Goal: Task Accomplishment & Management: Complete application form

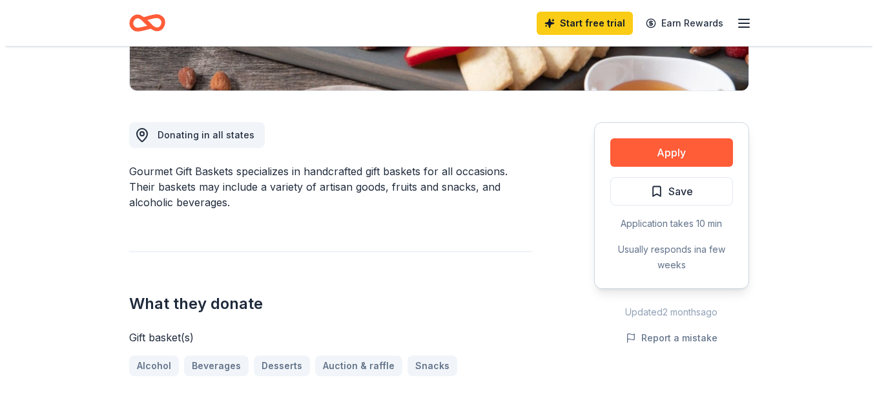
scroll to position [323, 0]
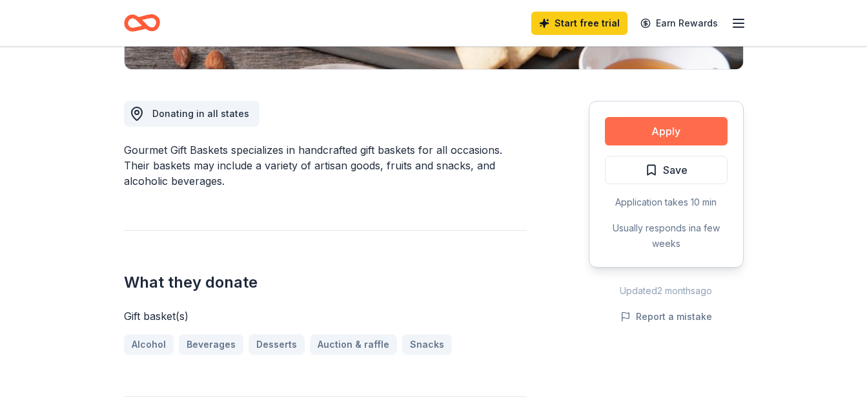
click at [655, 129] on button "Apply" at bounding box center [666, 131] width 123 height 28
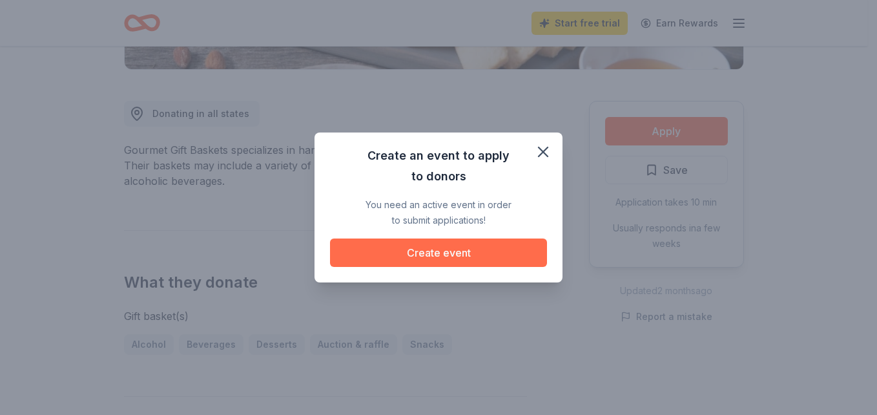
click at [462, 249] on button "Create event" at bounding box center [438, 252] width 217 height 28
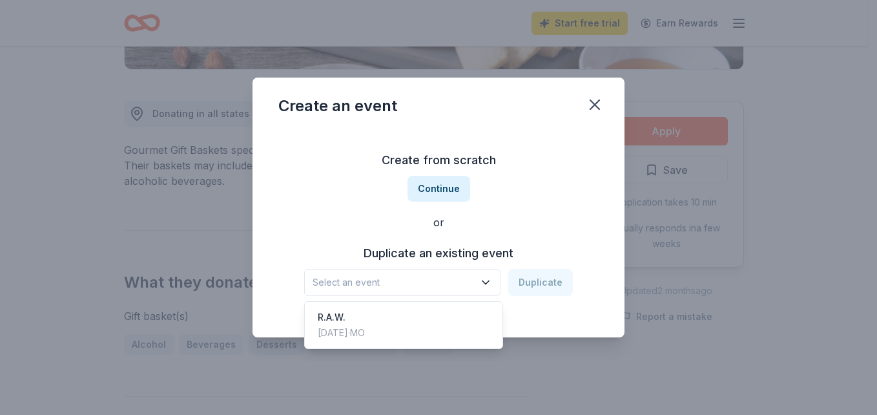
click at [489, 282] on icon "button" at bounding box center [485, 282] width 13 height 13
click at [337, 315] on div "R.A.W." at bounding box center [341, 316] width 47 height 15
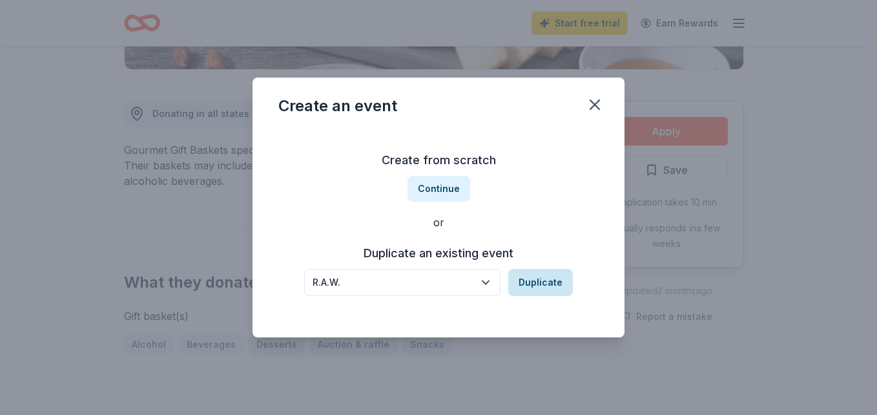
click at [543, 280] on button "Duplicate" at bounding box center [540, 282] width 65 height 27
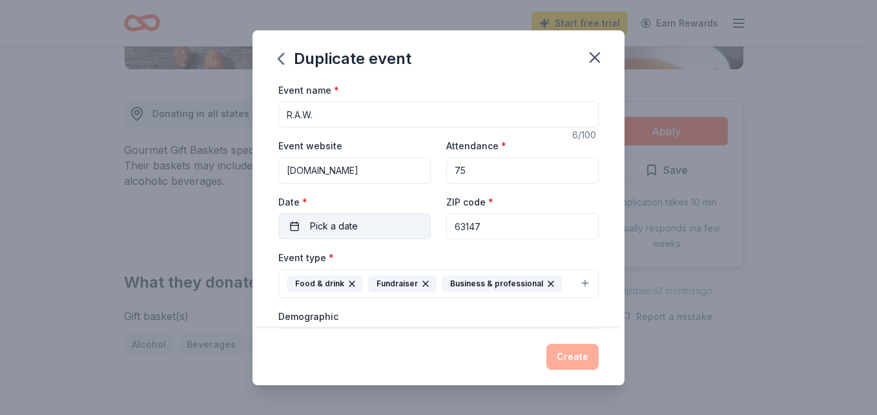
click at [291, 223] on button "Pick a date" at bounding box center [354, 226] width 152 height 26
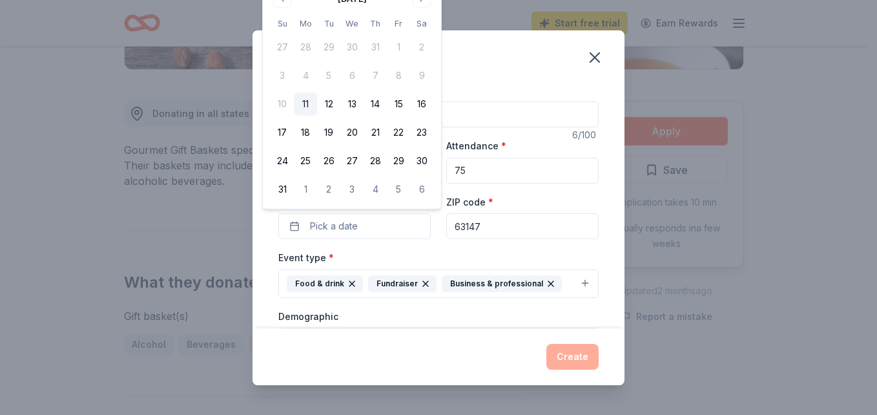
scroll to position [65, 0]
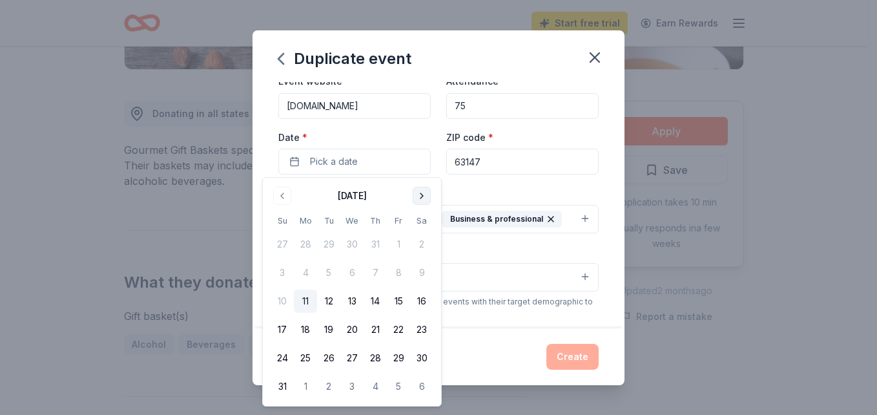
click at [421, 192] on button "Go to next month" at bounding box center [422, 196] width 18 height 18
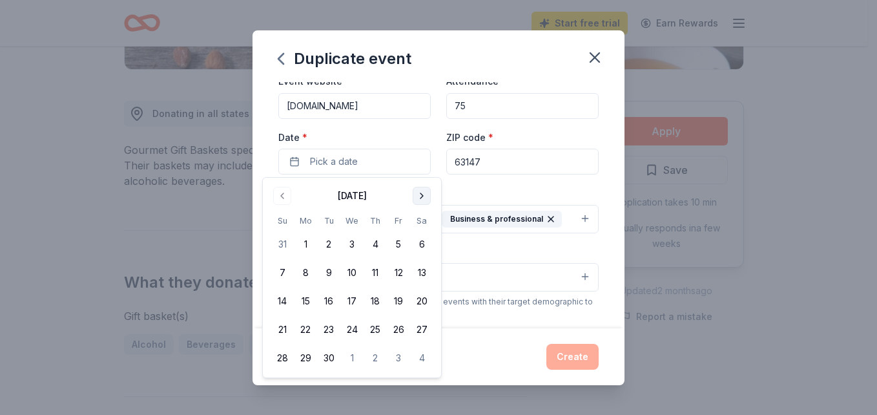
click at [420, 196] on button "Go to next month" at bounding box center [422, 196] width 18 height 18
click at [398, 355] on button "31" at bounding box center [398, 357] width 23 height 23
click at [580, 354] on button "Create" at bounding box center [572, 356] width 52 height 26
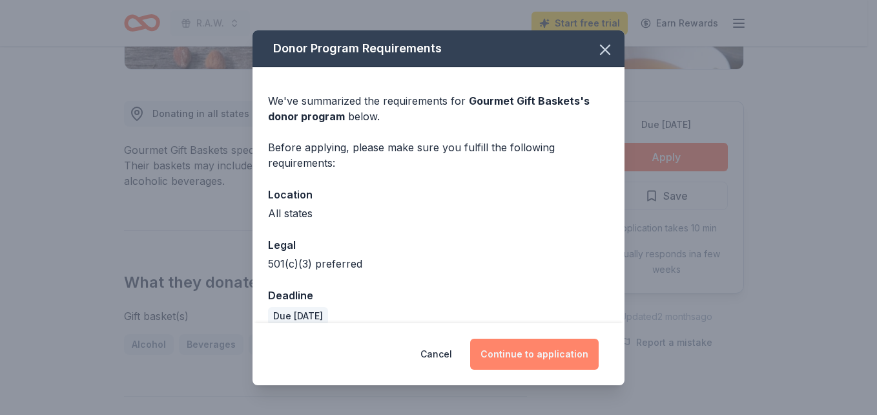
click at [531, 354] on button "Continue to application" at bounding box center [534, 353] width 128 height 31
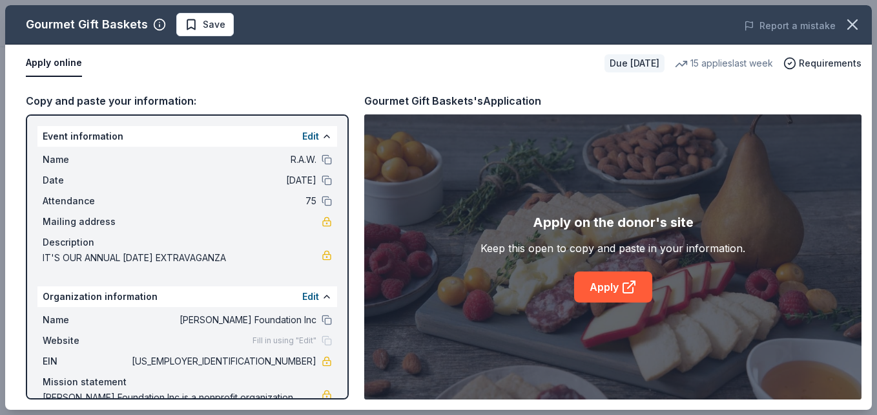
click at [130, 222] on div "Mailing address" at bounding box center [187, 221] width 289 height 15
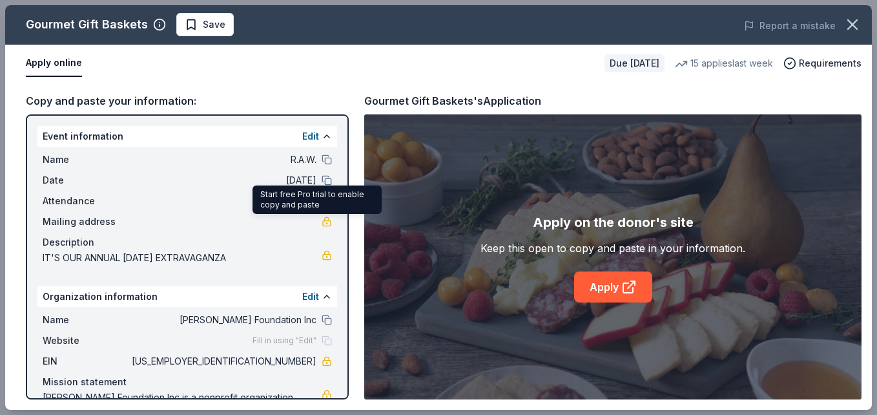
click at [322, 224] on link at bounding box center [327, 221] width 10 height 10
click at [853, 23] on icon "button" at bounding box center [852, 24] width 9 height 9
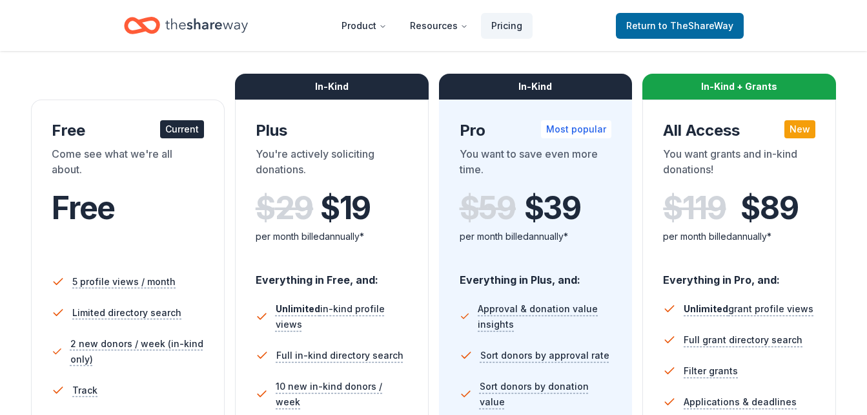
scroll to position [129, 0]
